Goal: Use online tool/utility: Use online tool/utility

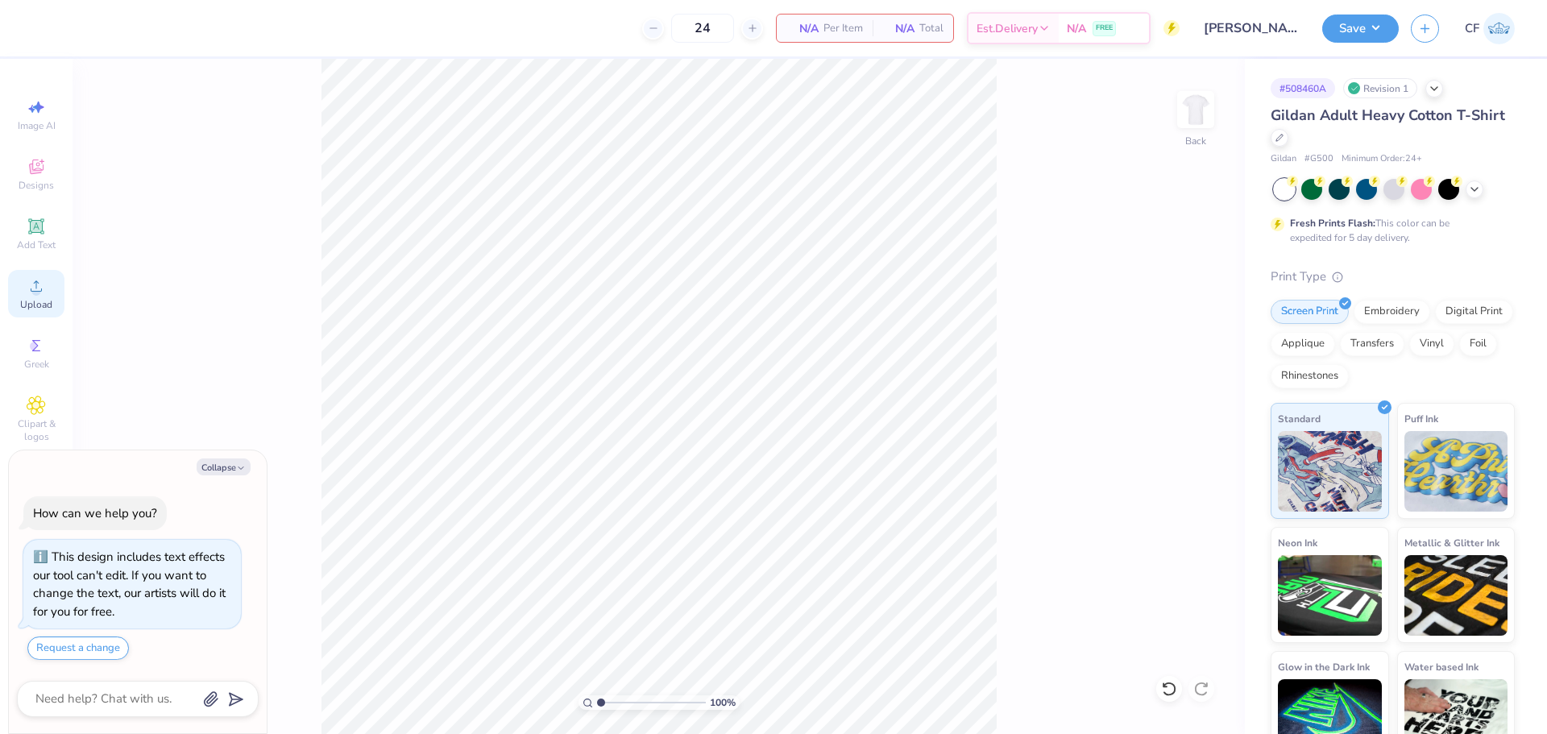
click at [35, 309] on span "Upload" at bounding box center [36, 304] width 32 height 13
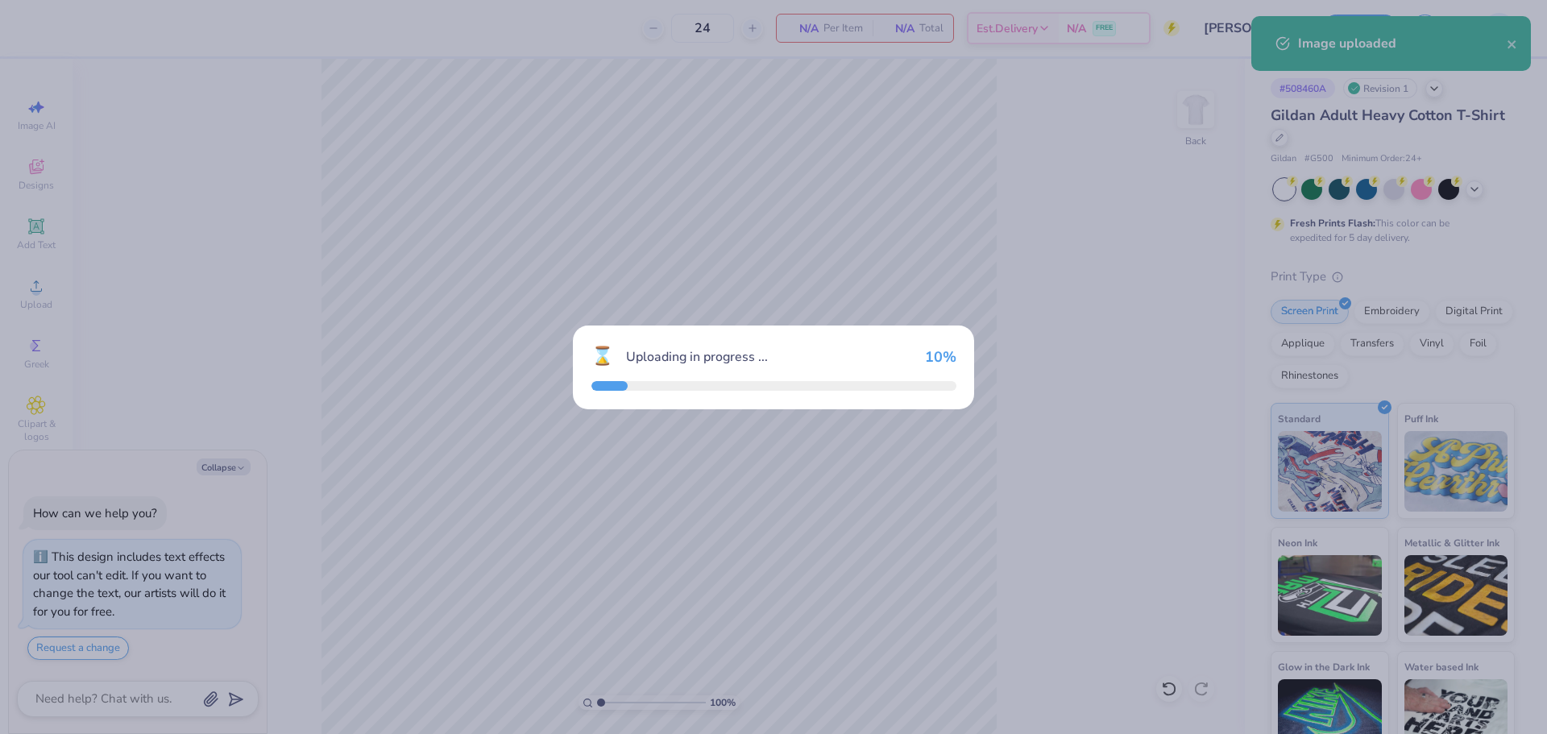
type textarea "x"
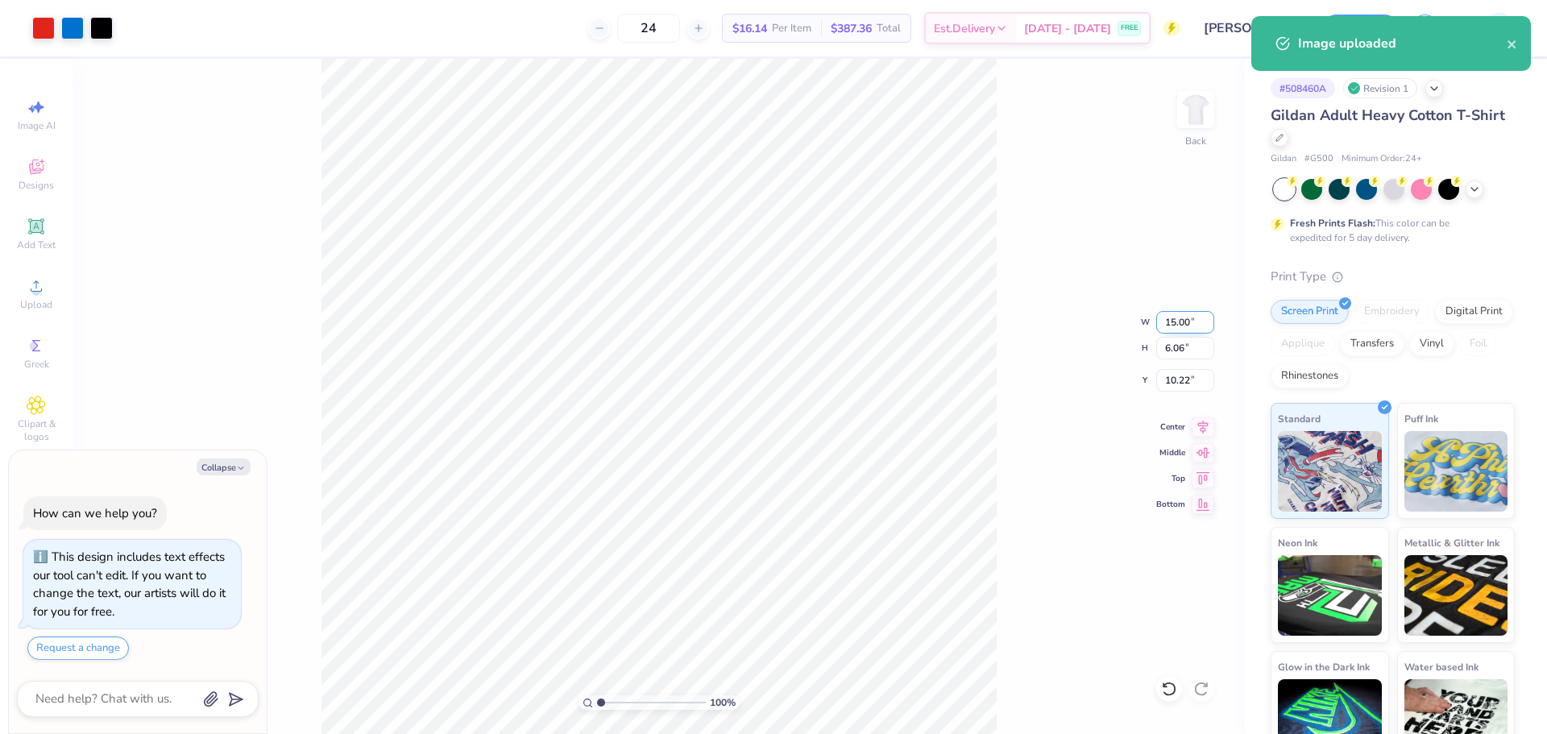
click at [1178, 319] on input "15.00" at bounding box center [1186, 322] width 58 height 23
type input "12"
type textarea "x"
type input "12.00"
type input "4.85"
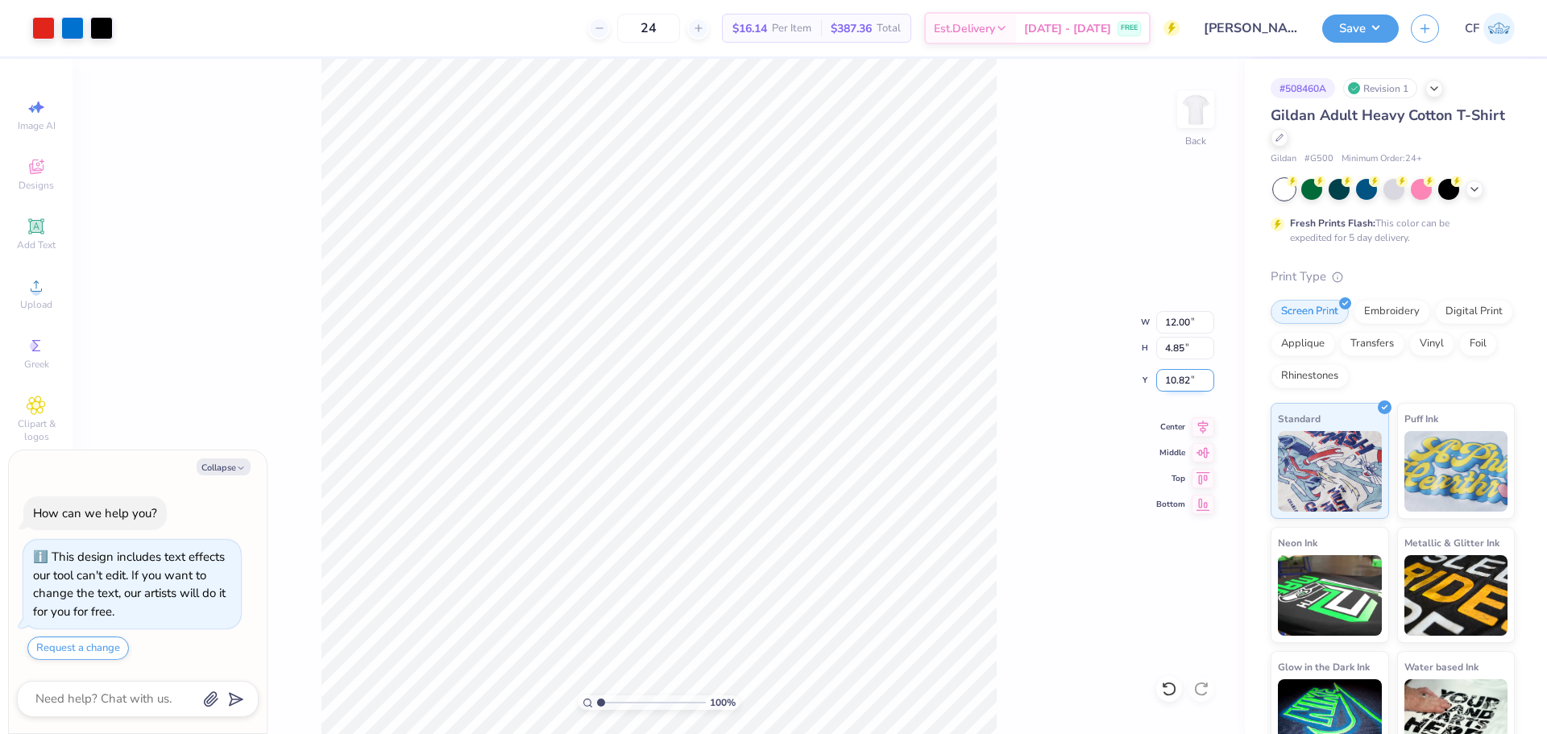
click at [1179, 378] on input "10.82" at bounding box center [1186, 380] width 58 height 23
type input "3.01"
type textarea "x"
type input "3"
click at [1211, 385] on input "3" at bounding box center [1186, 380] width 58 height 23
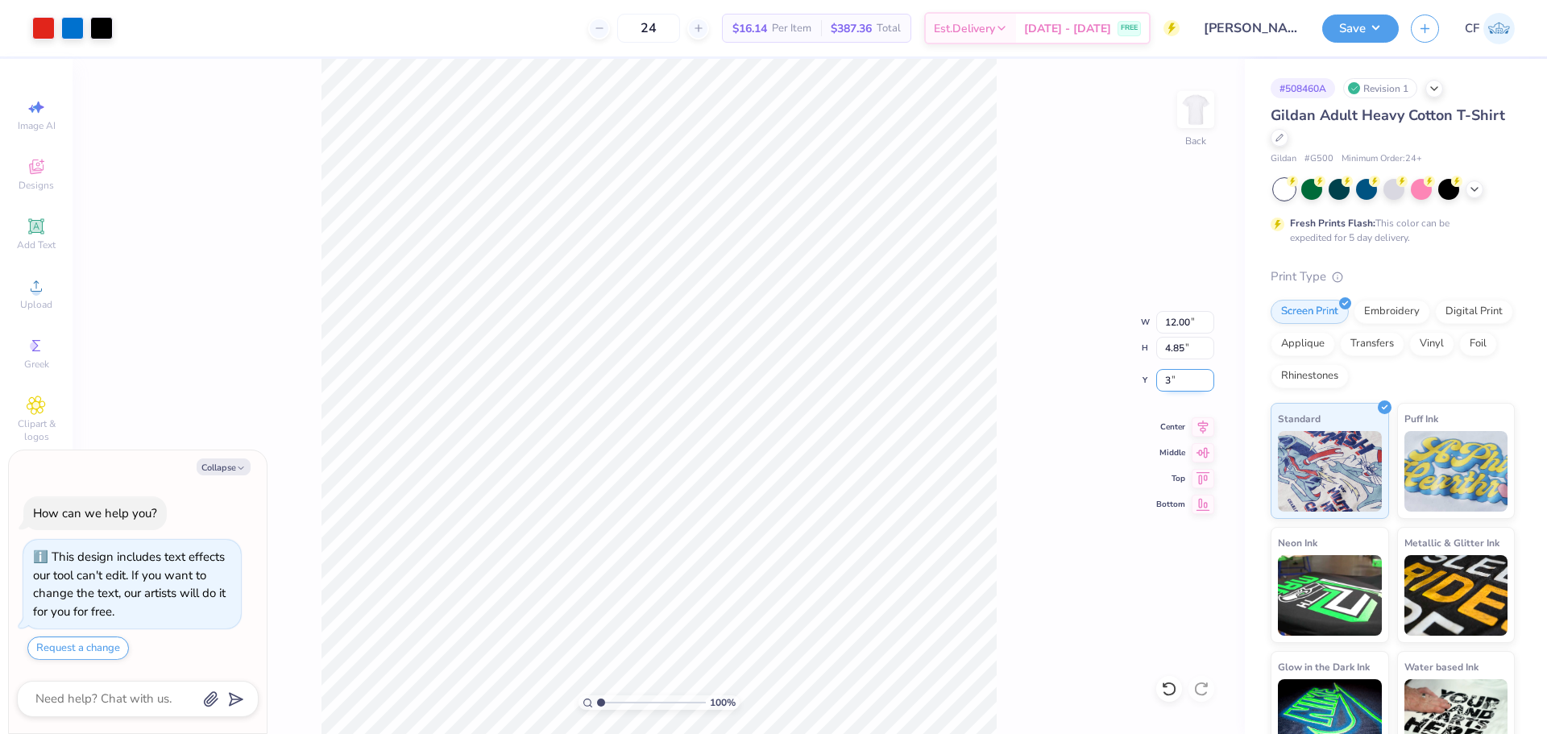
type textarea "x"
type input "3.00"
click at [1345, 29] on button "Save" at bounding box center [1361, 26] width 77 height 28
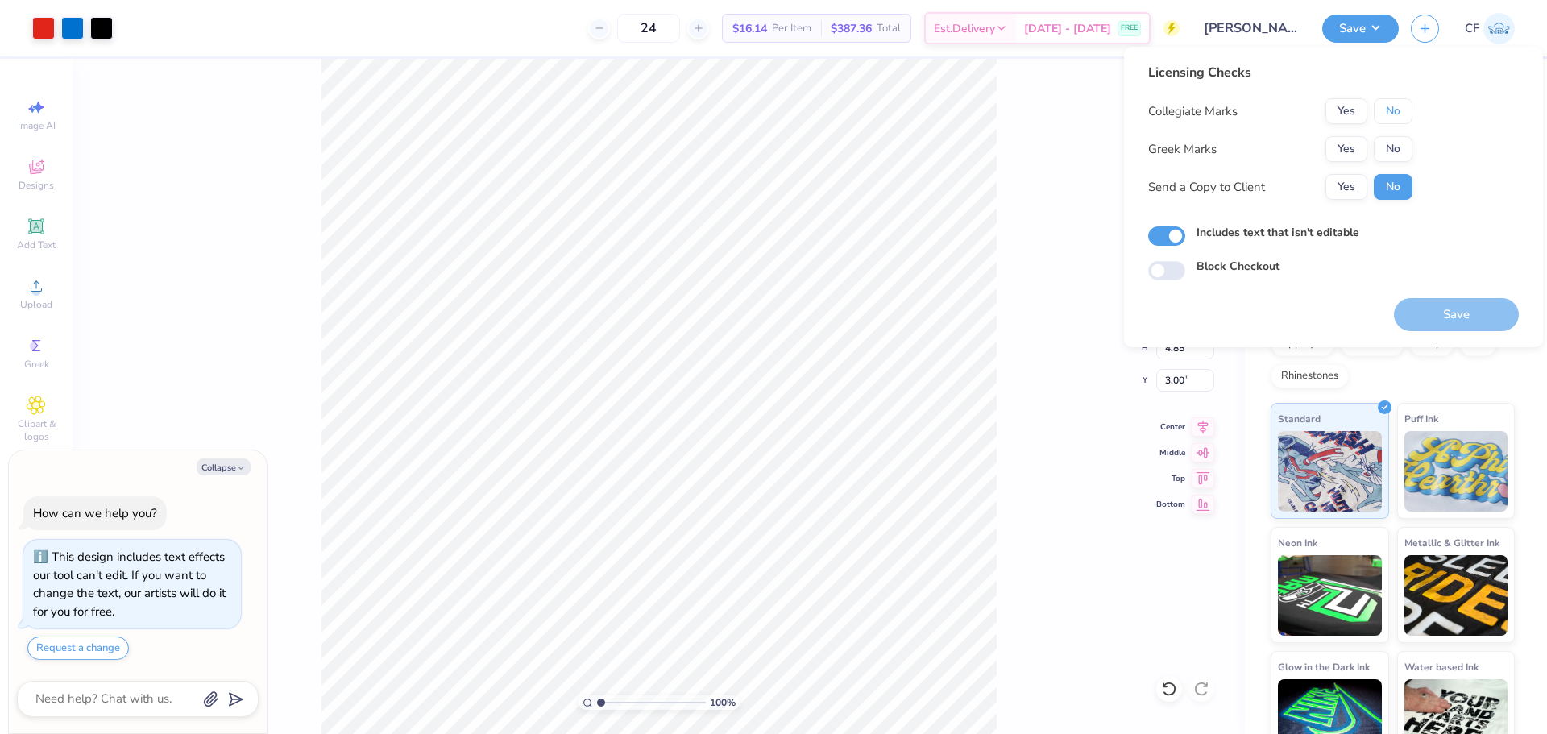
drag, startPoint x: 1387, startPoint y: 102, endPoint x: 1361, endPoint y: 127, distance: 35.9
click at [1387, 103] on button "No" at bounding box center [1393, 111] width 39 height 26
click at [1353, 133] on div "Collegiate Marks Yes No Greek Marks Yes No Send a Copy to Client Yes No" at bounding box center [1281, 149] width 264 height 102
click at [1348, 189] on button "Yes" at bounding box center [1347, 187] width 42 height 26
click at [1342, 158] on button "Yes" at bounding box center [1347, 149] width 42 height 26
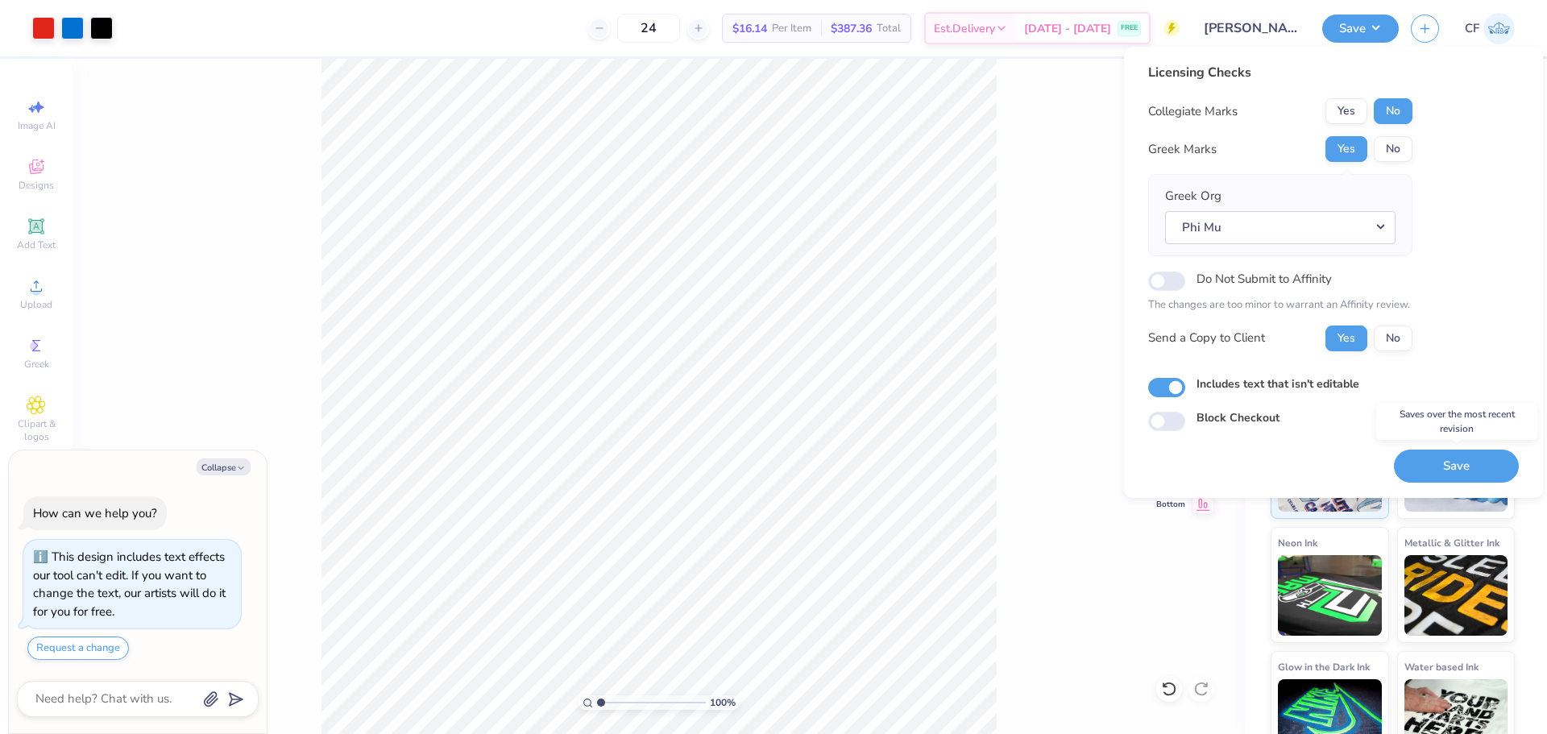
click at [1439, 463] on button "Save" at bounding box center [1456, 466] width 125 height 33
type textarea "x"
